Goal: Find contact information: Find contact information

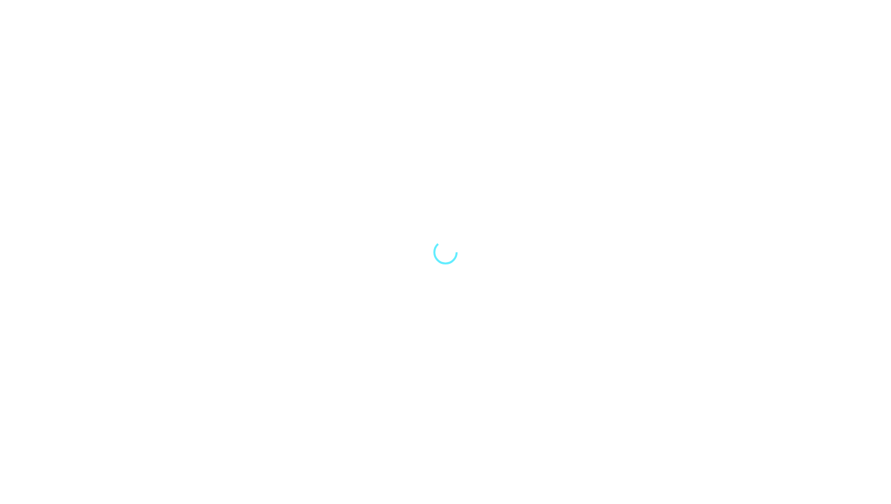
select select "Song"
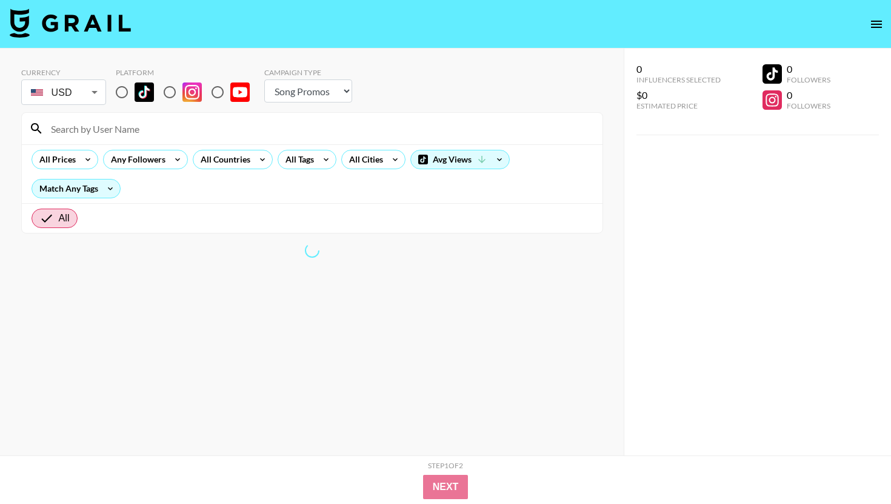
click at [114, 135] on input at bounding box center [320, 128] width 552 height 19
type input "mat"
click at [127, 90] on input "radio" at bounding box center [121, 91] width 25 height 25
radio input "true"
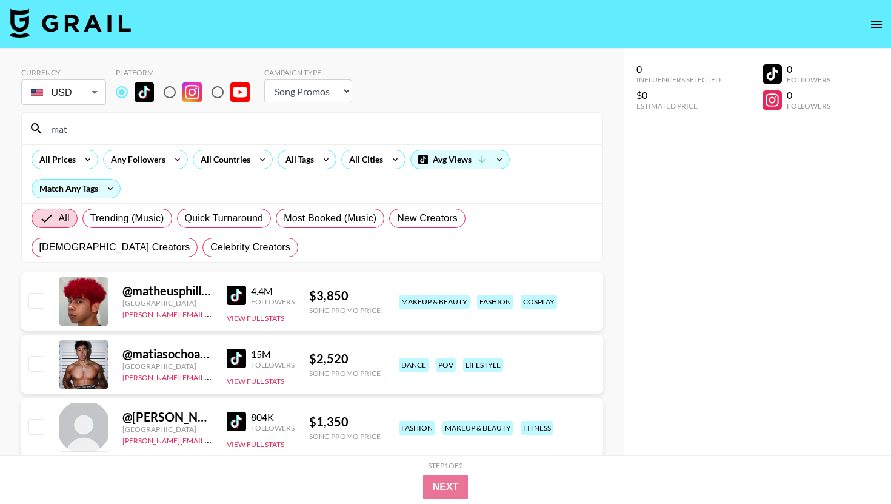
click at [96, 124] on input "mat" at bounding box center [320, 128] width 552 height 19
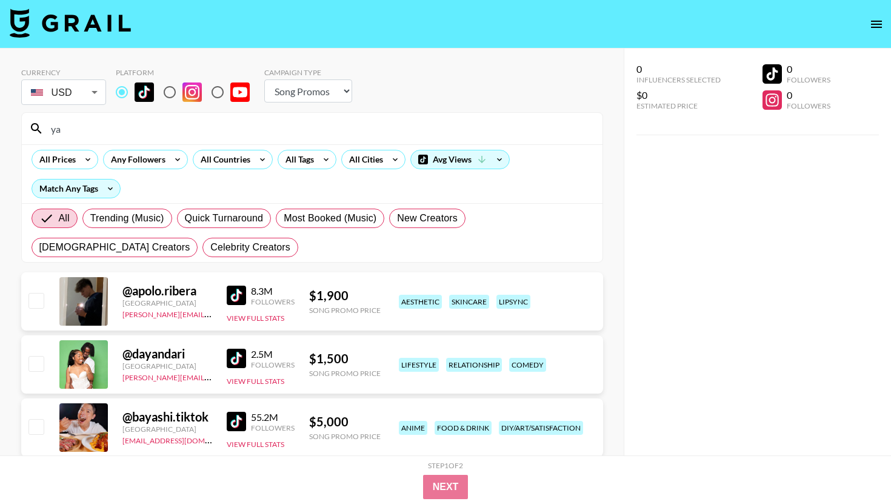
type input "y"
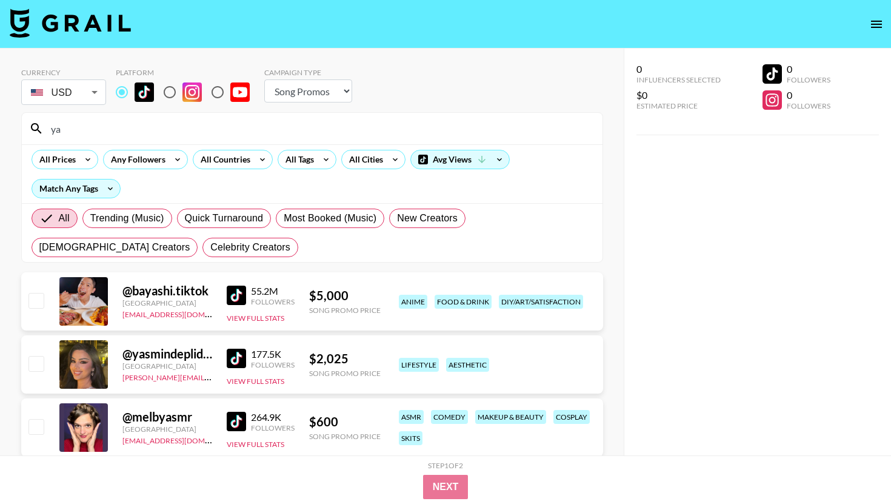
type input "y"
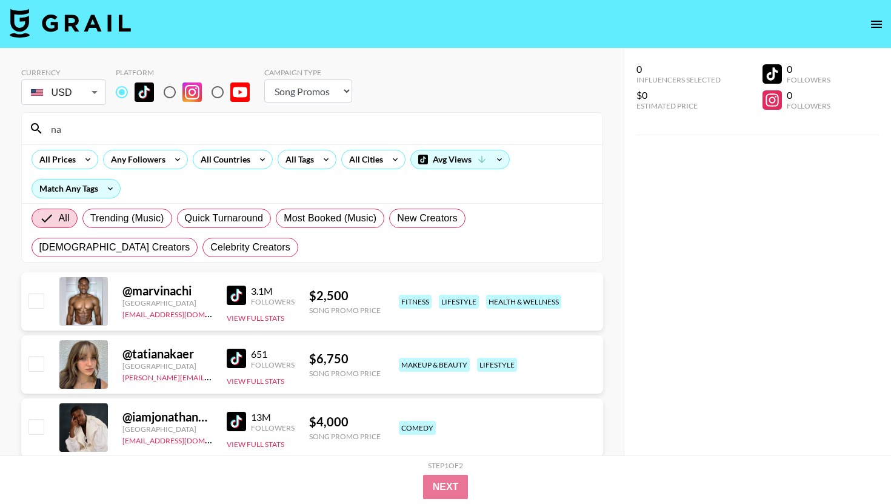
type input "n"
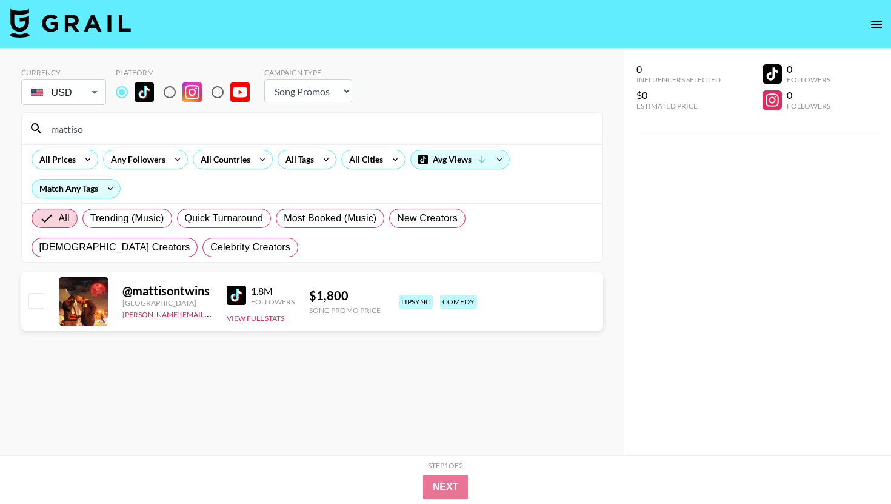
type input "mattiso"
drag, startPoint x: 204, startPoint y: 315, endPoint x: 121, endPoint y: 317, distance: 83.1
click at [121, 316] on div "@ mattisontwins [GEOGRAPHIC_DATA] [PERSON_NAME][EMAIL_ADDRESS][DOMAIN_NAME] 1.8…" at bounding box center [312, 301] width 582 height 58
copy link "[PERSON_NAME][EMAIL_ADDRESS][DOMAIN_NAME]"
click at [174, 289] on div "@ mattisontwins" at bounding box center [167, 290] width 90 height 15
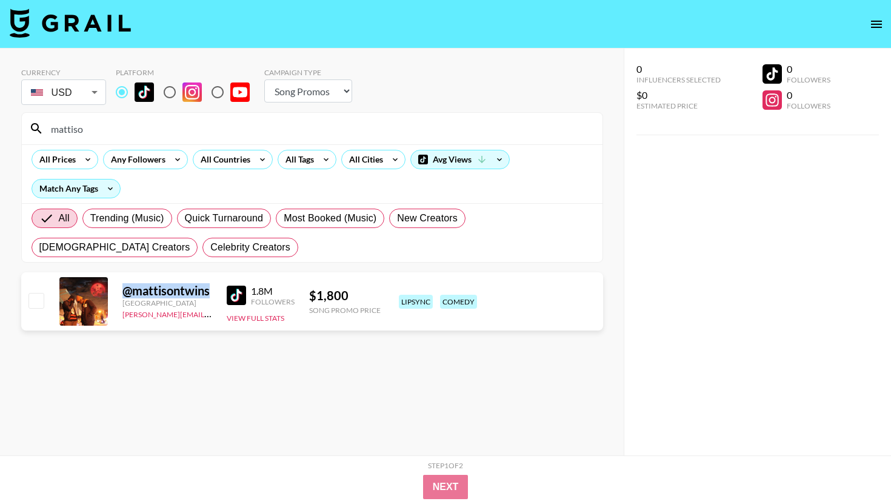
drag, startPoint x: 210, startPoint y: 292, endPoint x: 122, endPoint y: 292, distance: 87.9
click at [122, 292] on div "@ mattisontwins" at bounding box center [167, 290] width 90 height 15
copy div "@ mattisontwins"
